Goal: Task Accomplishment & Management: Complete application form

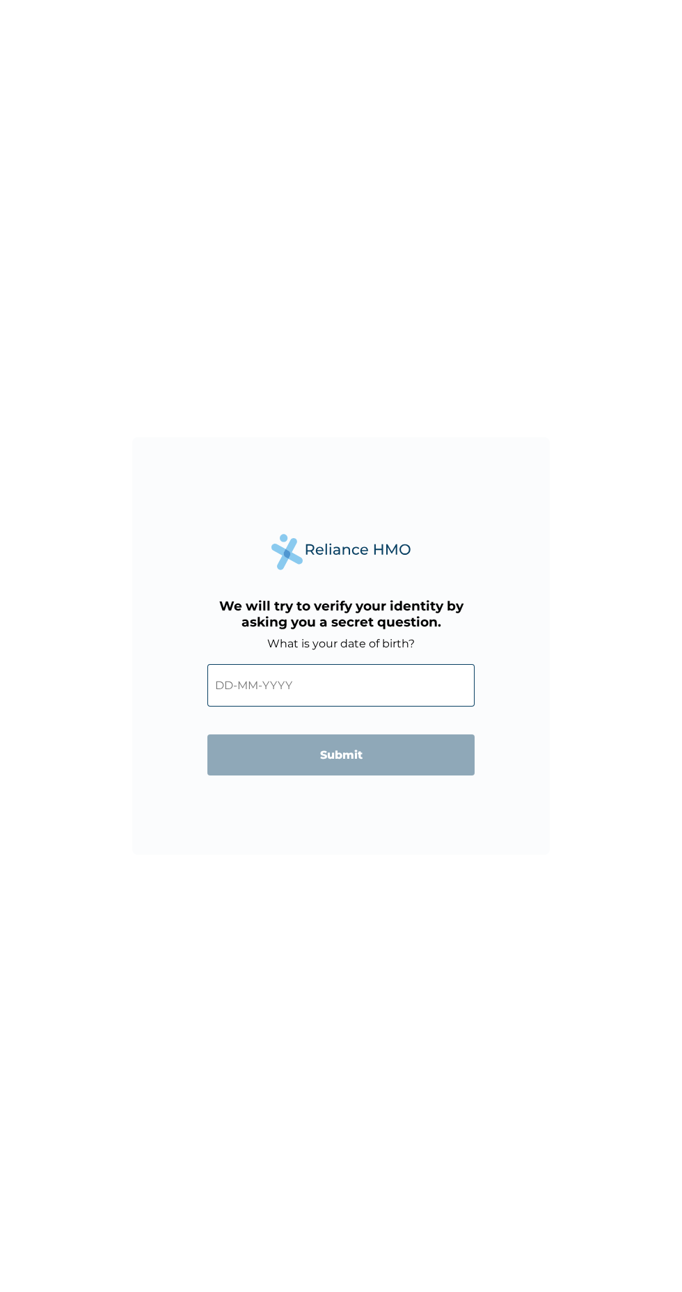
click at [308, 685] on input "text" at bounding box center [340, 685] width 267 height 42
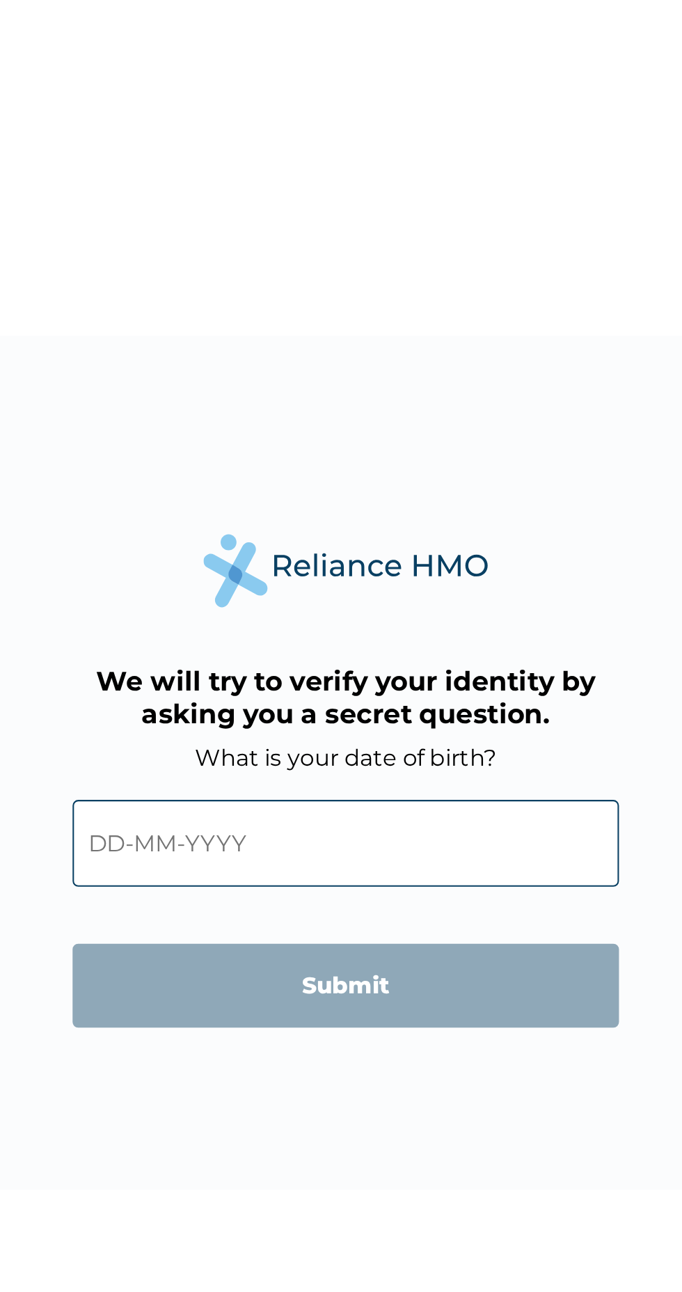
click at [313, 699] on input "text" at bounding box center [340, 685] width 267 height 42
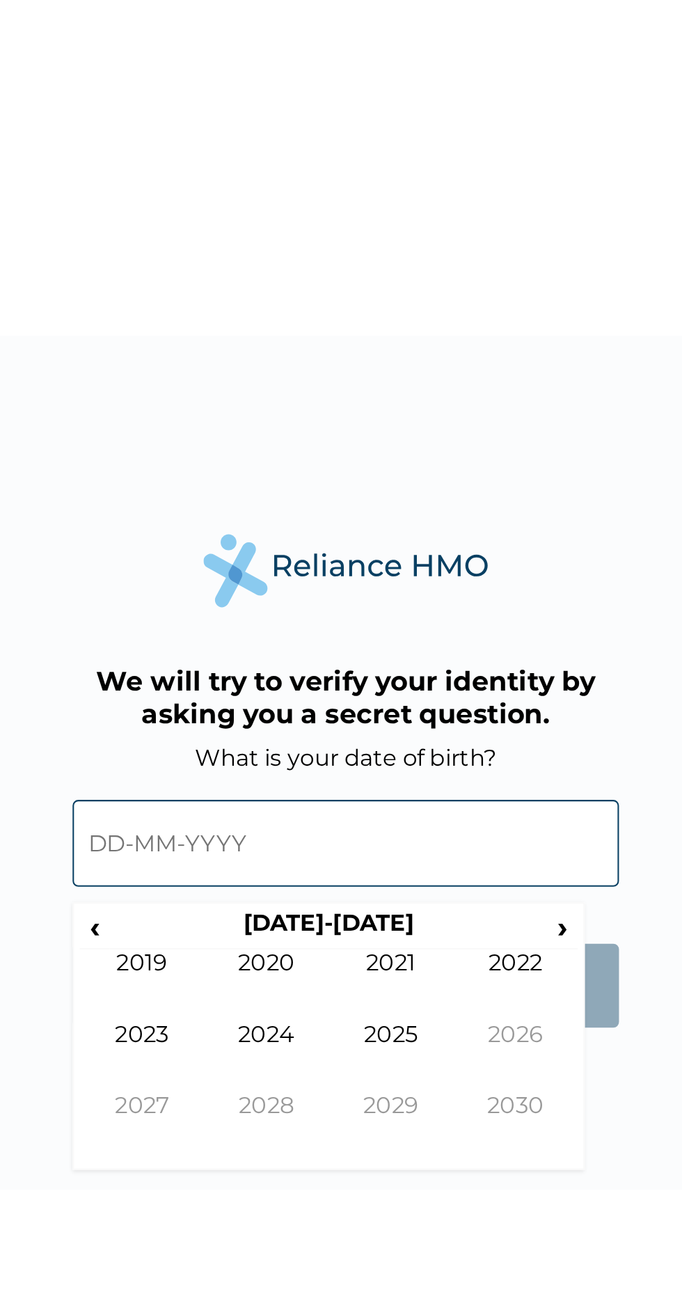
click at [218, 731] on span "‹" at bounding box center [218, 725] width 15 height 17
click at [328, 724] on th "2000-2009" at bounding box center [332, 726] width 214 height 19
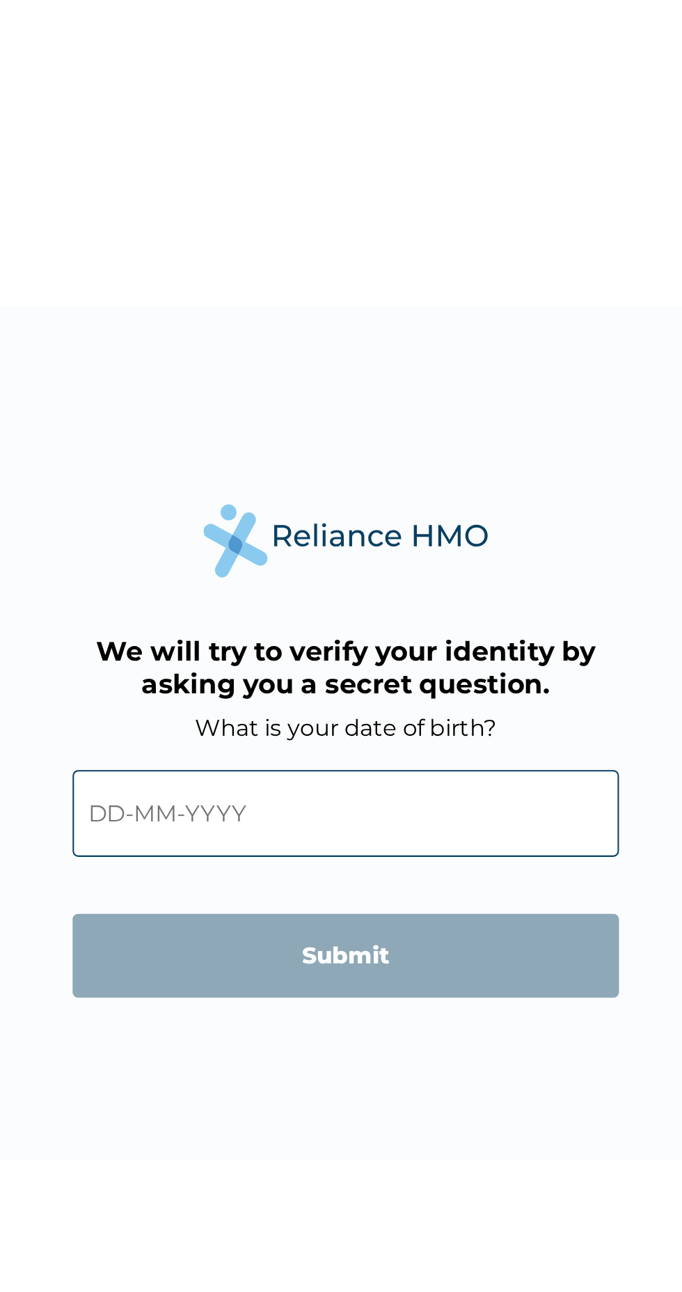
click at [338, 681] on input "text" at bounding box center [340, 685] width 267 height 42
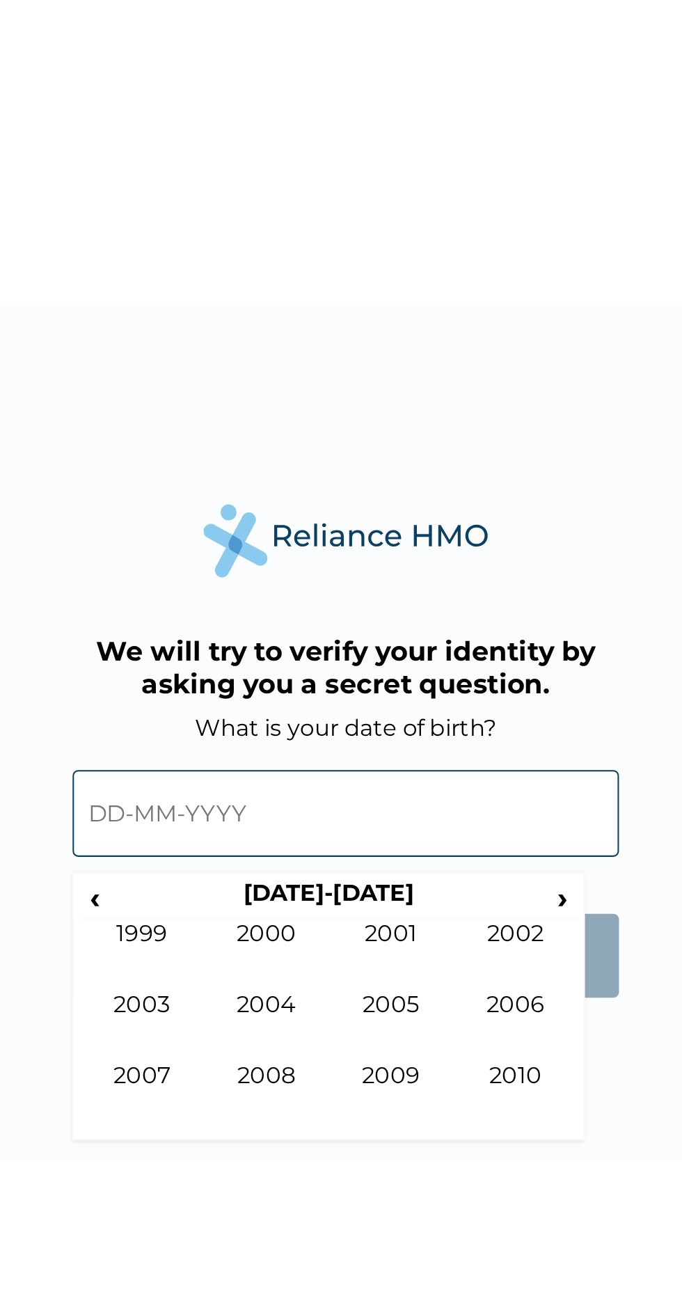
click at [216, 731] on span "‹" at bounding box center [218, 725] width 15 height 17
click at [447, 724] on span "›" at bounding box center [447, 725] width 15 height 17
click at [365, 745] on td "2001" at bounding box center [363, 754] width 61 height 35
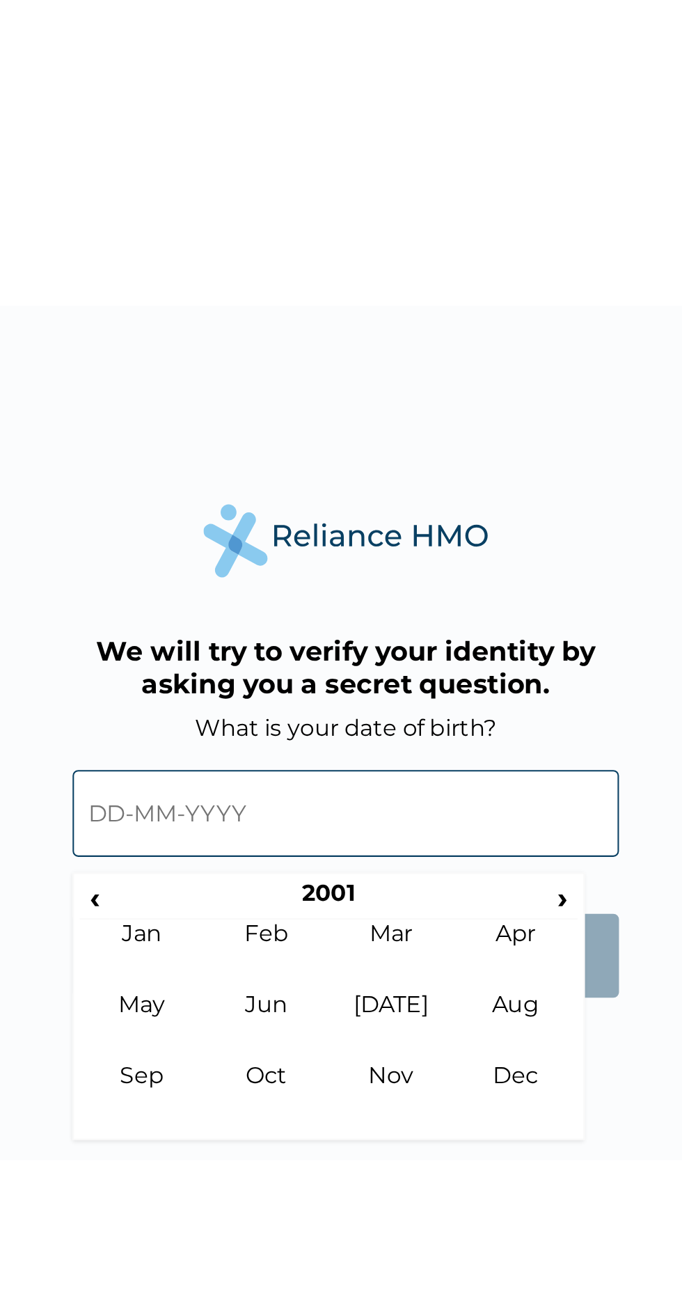
click at [425, 813] on td "Dec" at bounding box center [424, 824] width 61 height 35
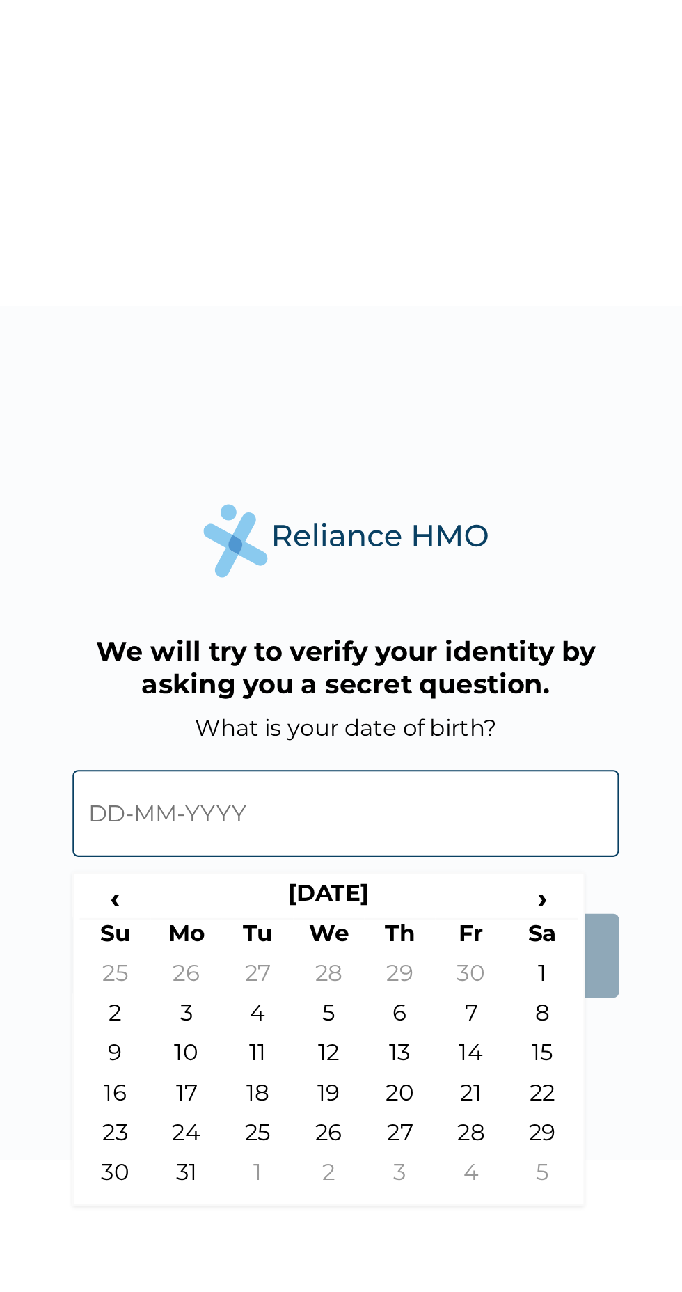
click at [259, 866] on td "31" at bounding box center [263, 863] width 35 height 19
type input "31-12-2001"
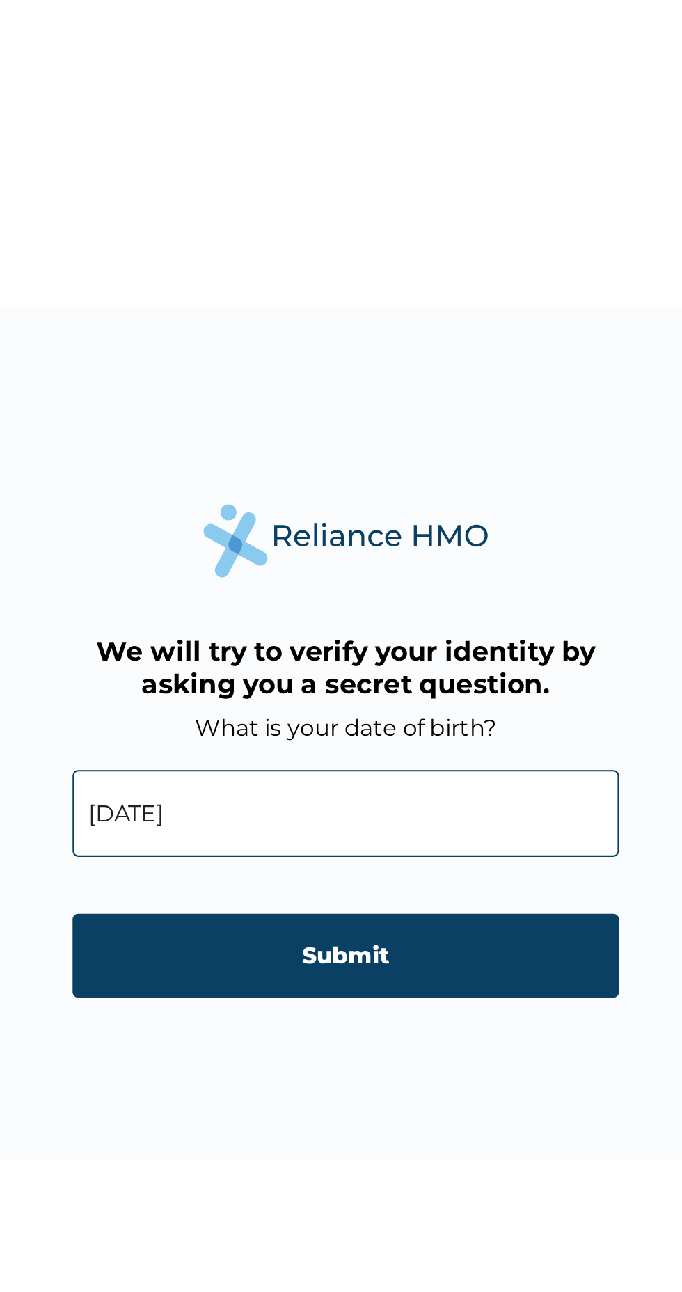
click at [341, 756] on input "Submit" at bounding box center [340, 754] width 267 height 41
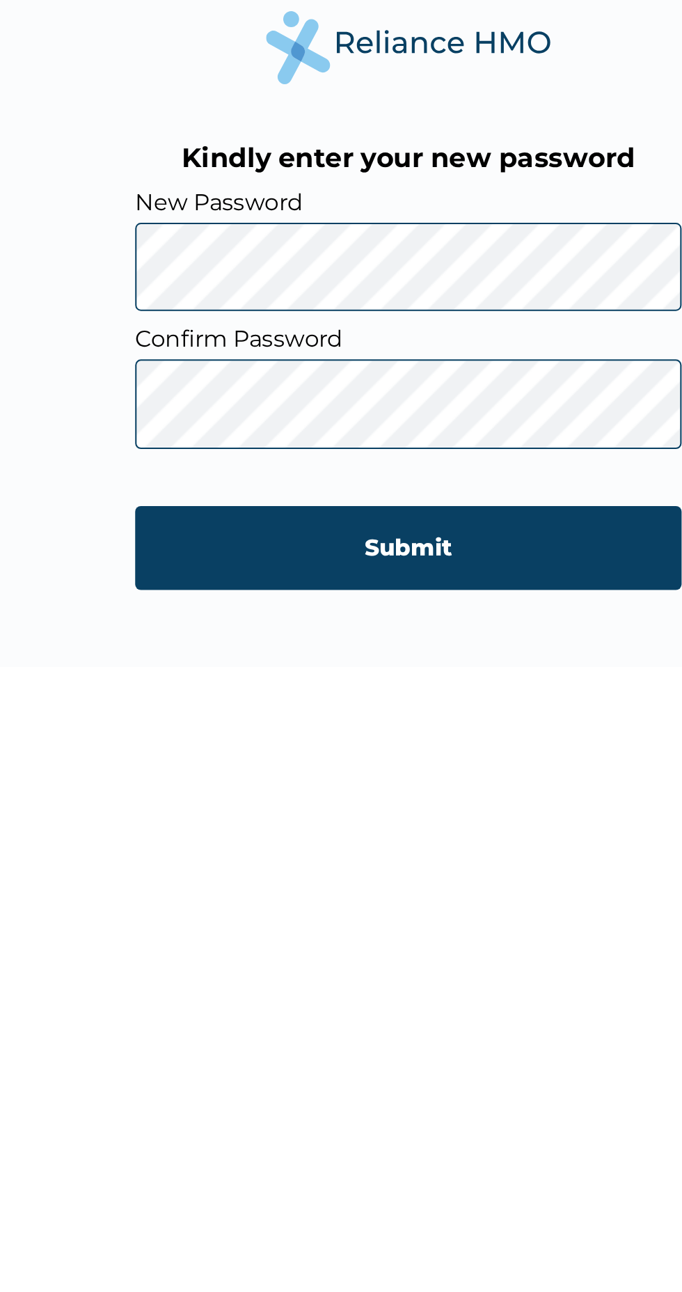
click at [420, 793] on input "Submit" at bounding box center [340, 796] width 267 height 41
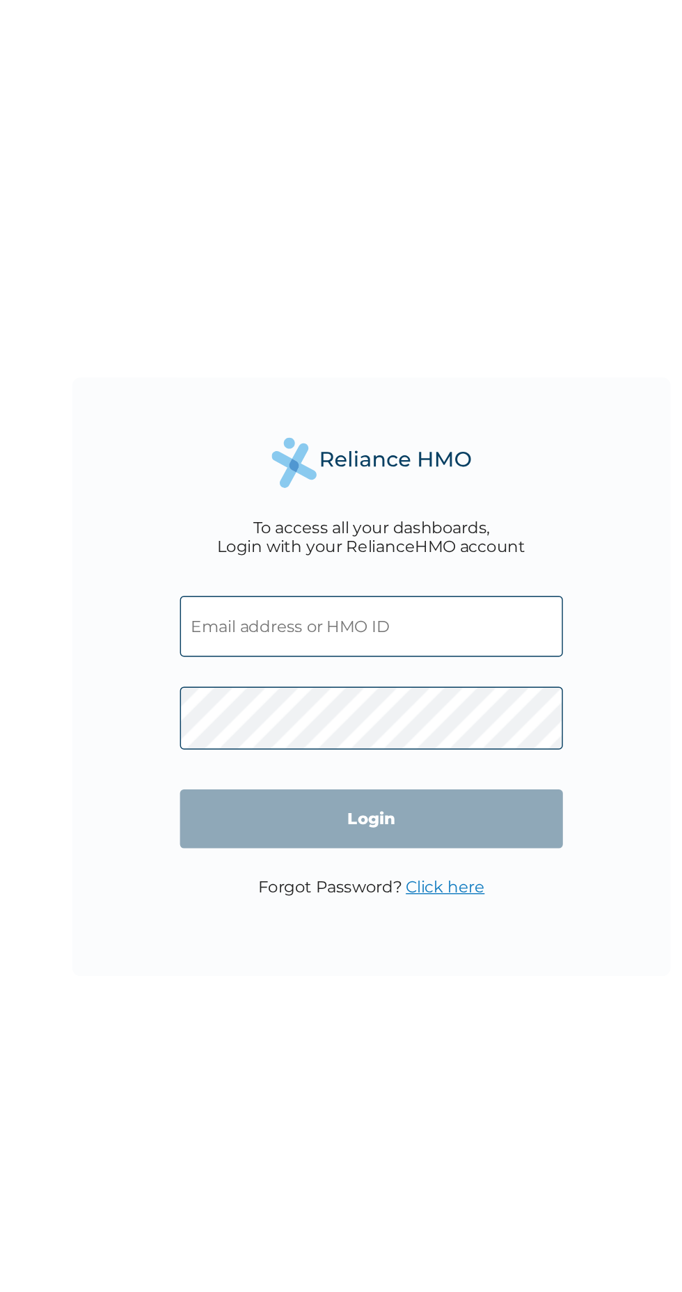
click at [356, 616] on input "text" at bounding box center [340, 610] width 267 height 42
click at [373, 612] on input "text" at bounding box center [340, 610] width 267 height 42
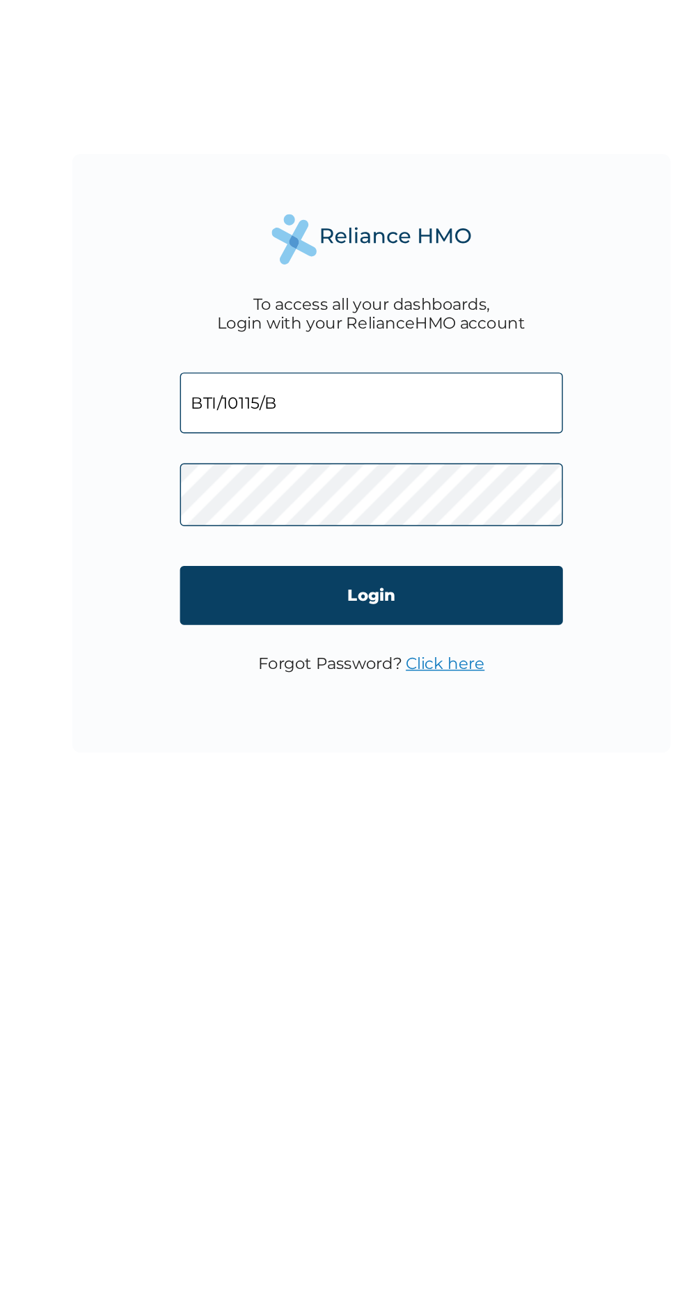
type input "BTI/10115/B"
click at [427, 749] on input "Login" at bounding box center [340, 744] width 267 height 41
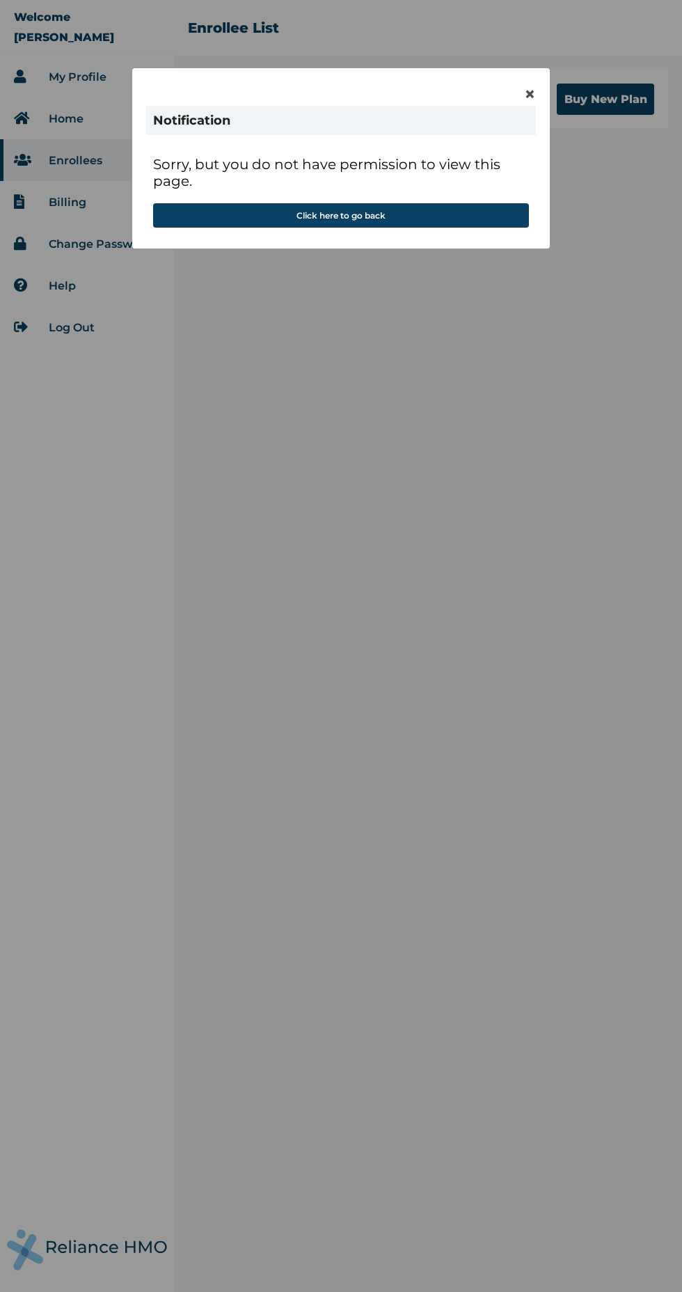
click at [530, 89] on span "×" at bounding box center [530, 94] width 12 height 24
